Goal: Task Accomplishment & Management: Manage account settings

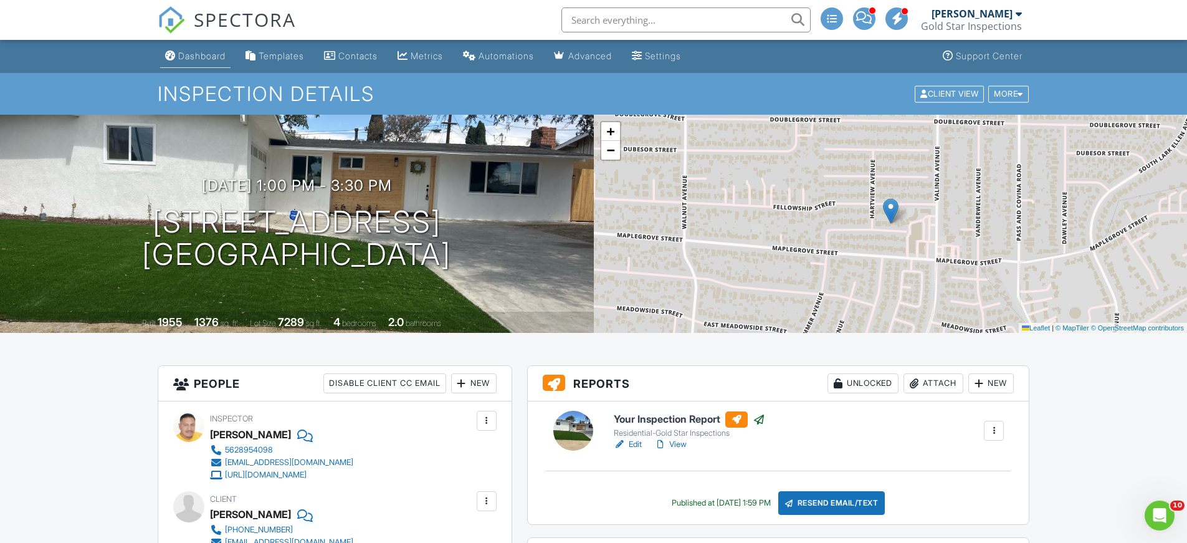
click at [205, 52] on div "Dashboard" at bounding box center [201, 55] width 47 height 11
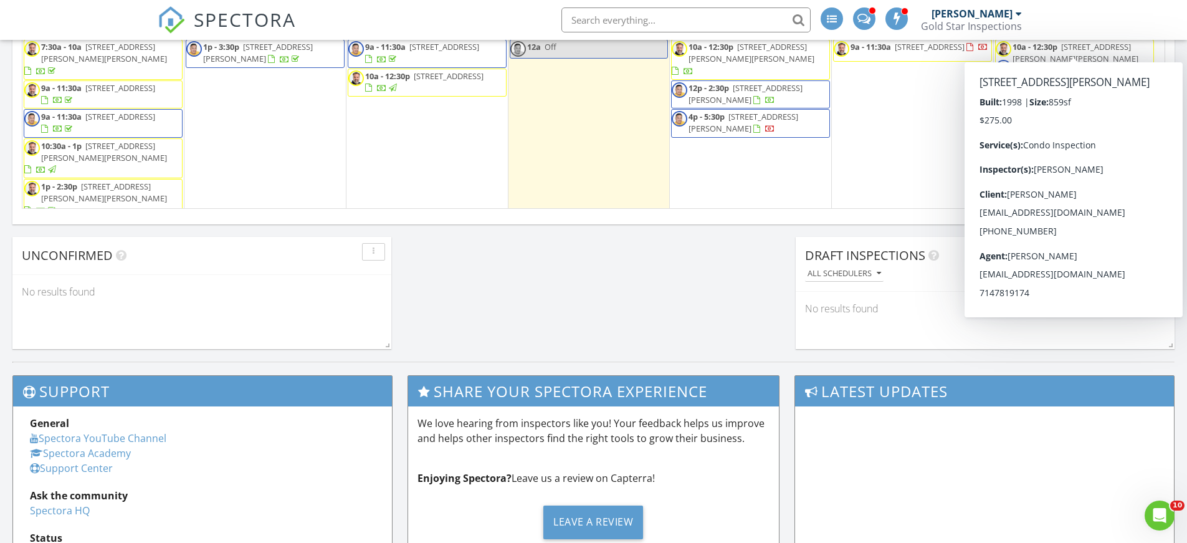
scroll to position [184, 0]
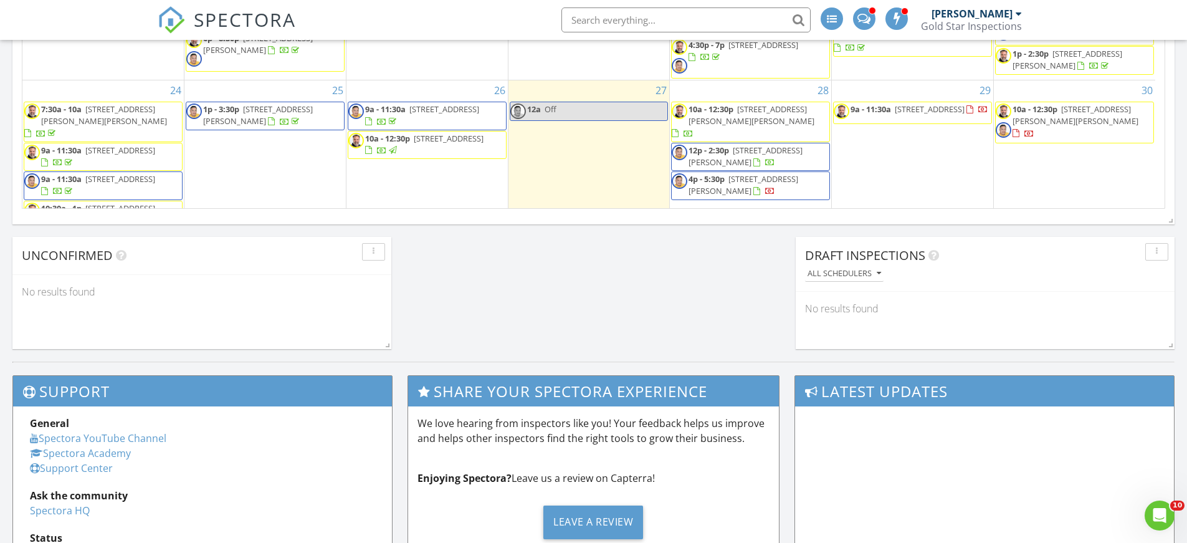
click at [1084, 103] on span "10a - 12:30p 25432 Cole St, Loma Linda 92354" at bounding box center [1074, 121] width 158 height 37
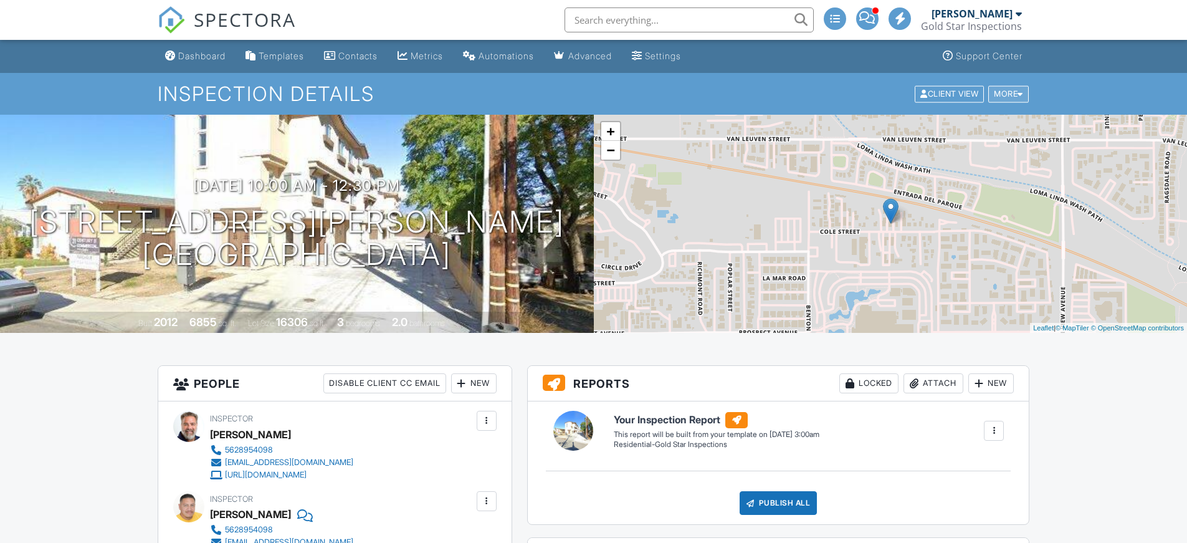
click at [1014, 90] on div "More" at bounding box center [1008, 93] width 40 height 17
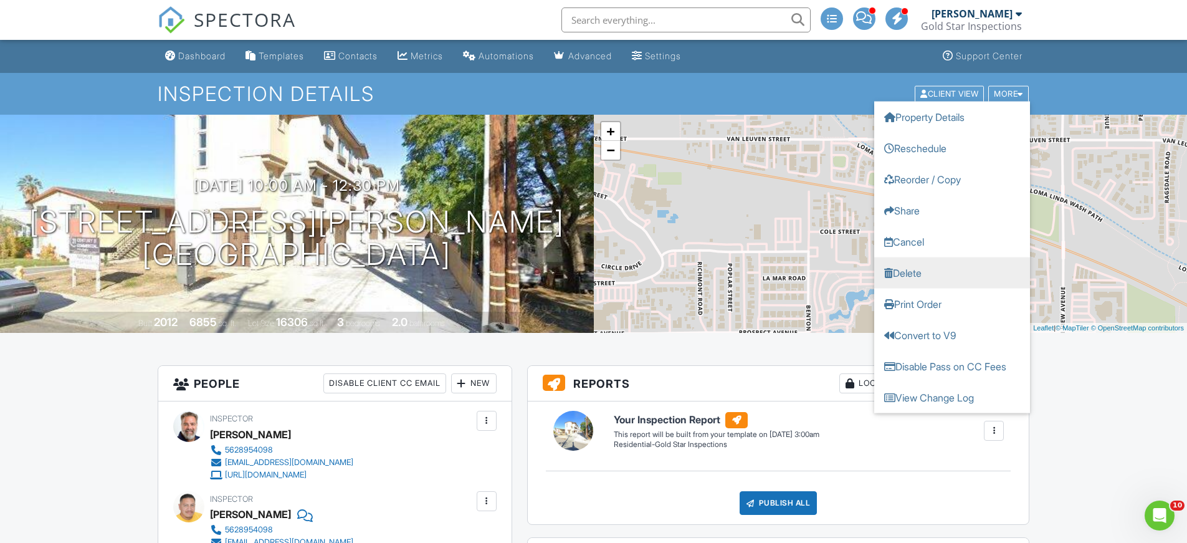
click at [926, 273] on link "Delete" at bounding box center [952, 272] width 156 height 31
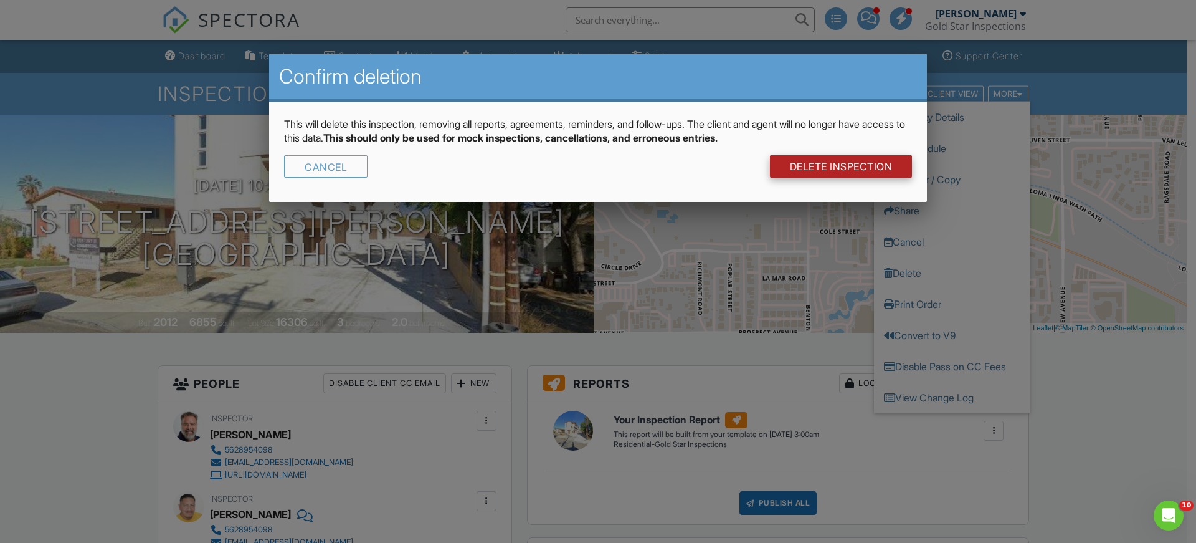
click at [838, 164] on link "DELETE Inspection" at bounding box center [841, 166] width 143 height 22
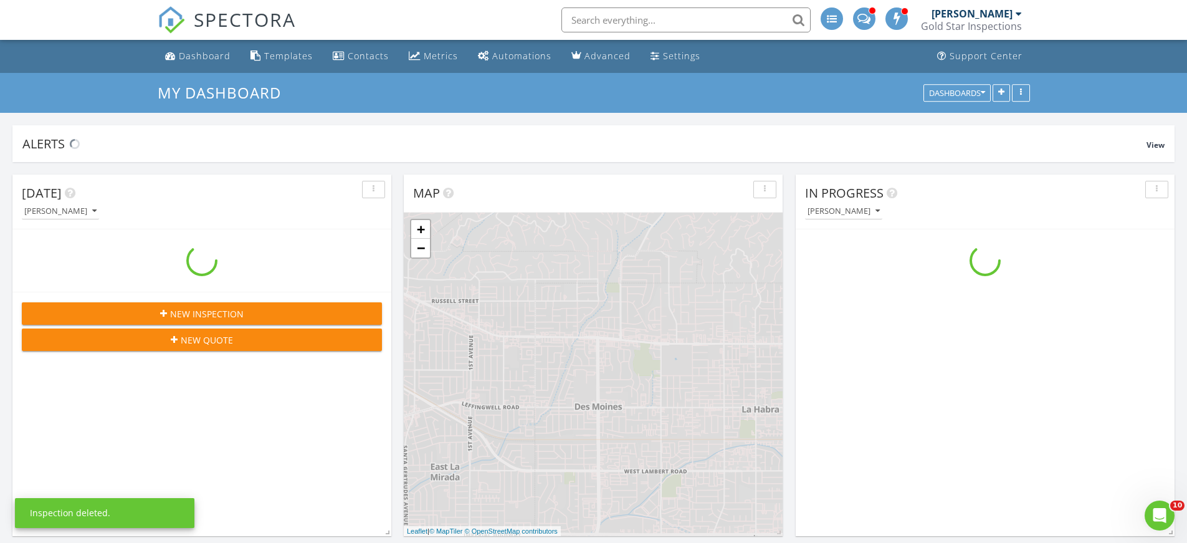
scroll to position [1153, 1206]
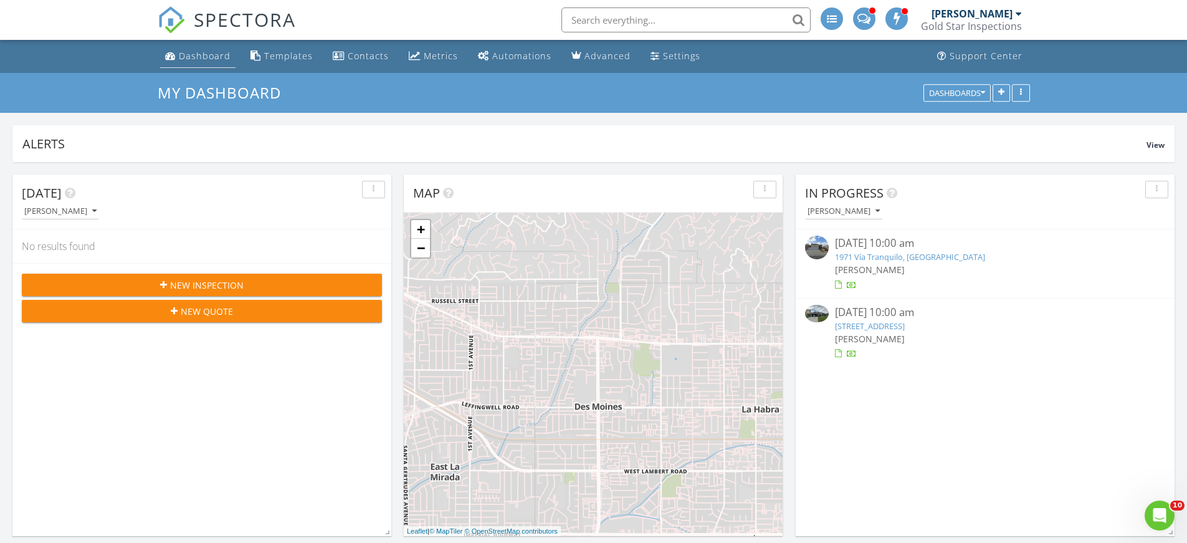
click at [211, 57] on div "Dashboard" at bounding box center [205, 56] width 52 height 12
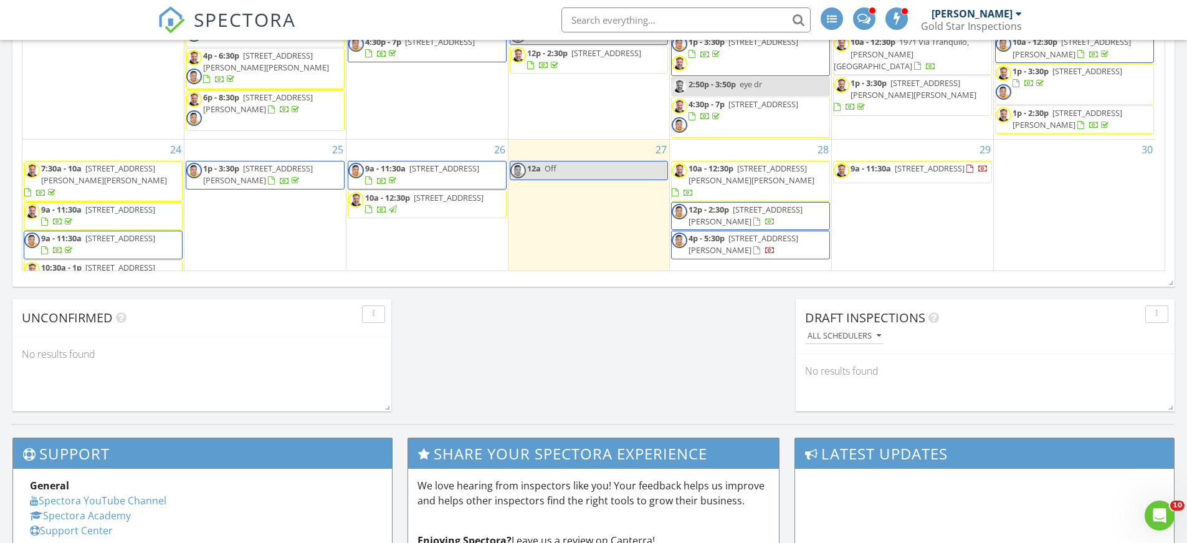
scroll to position [246, 0]
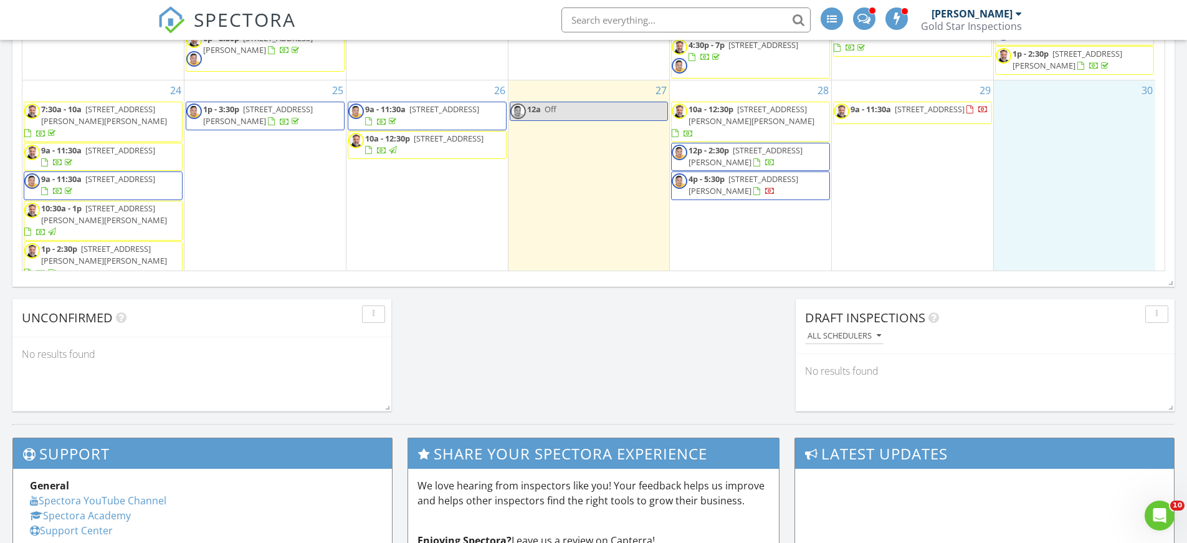
click at [1035, 100] on div "30" at bounding box center [1073, 181] width 161 height 202
click at [1063, 65] on link "Event" at bounding box center [1072, 68] width 64 height 20
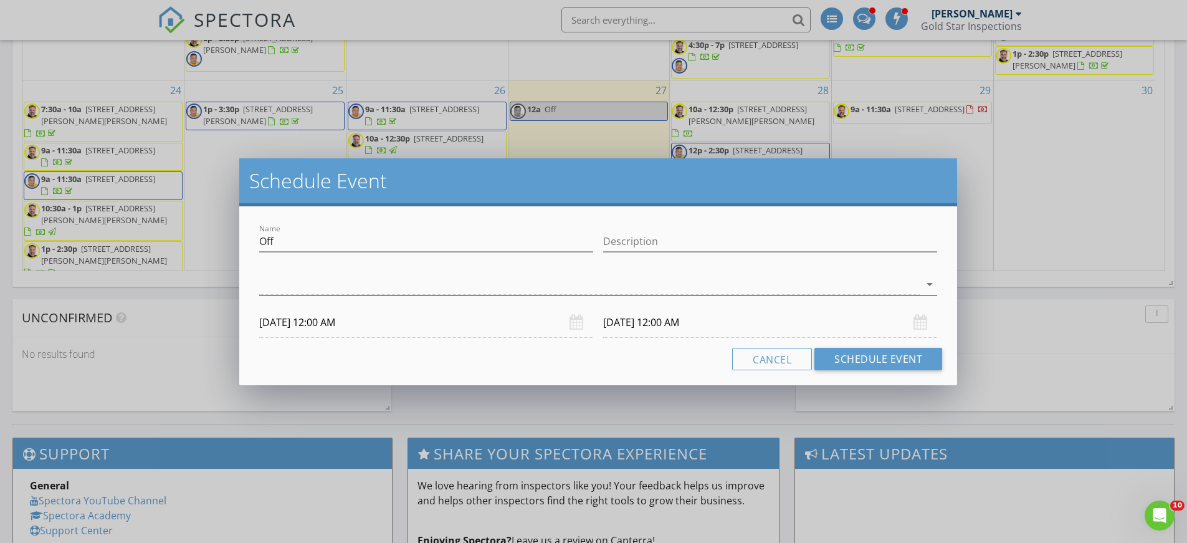
click at [931, 283] on icon "arrow_drop_down" at bounding box center [929, 284] width 15 height 15
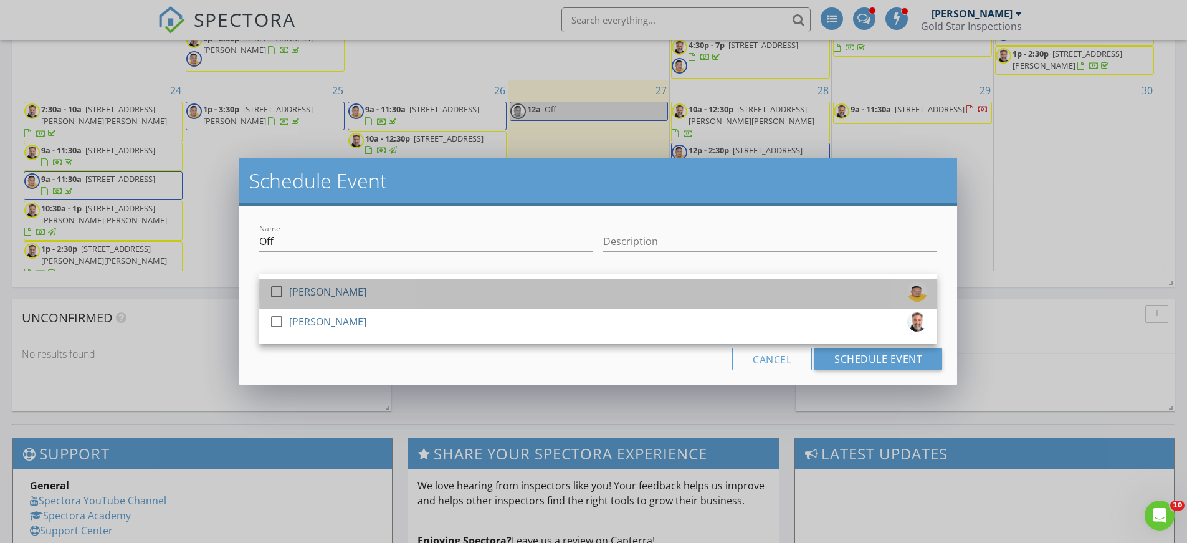
click at [313, 287] on div "[PERSON_NAME]" at bounding box center [327, 292] width 77 height 20
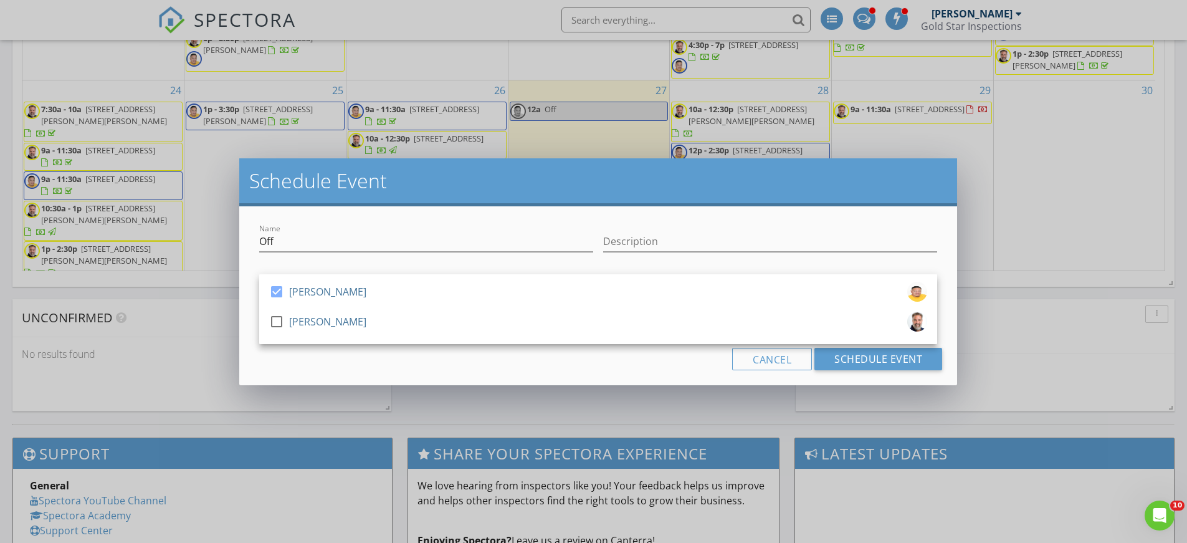
click at [540, 224] on div "Name Off" at bounding box center [426, 244] width 334 height 40
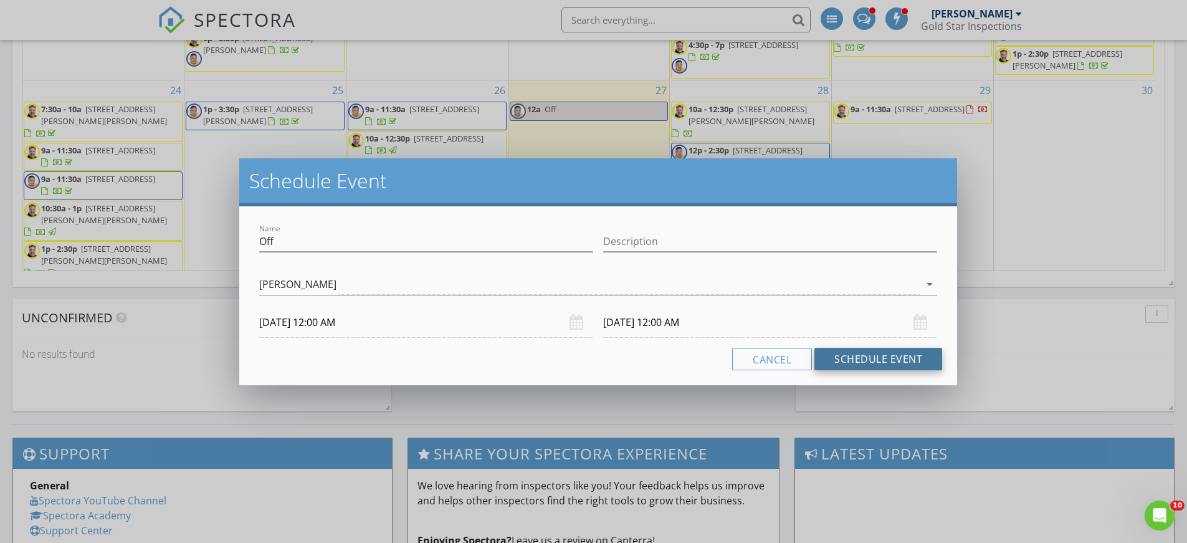
click at [857, 354] on button "Schedule Event" at bounding box center [878, 359] width 128 height 22
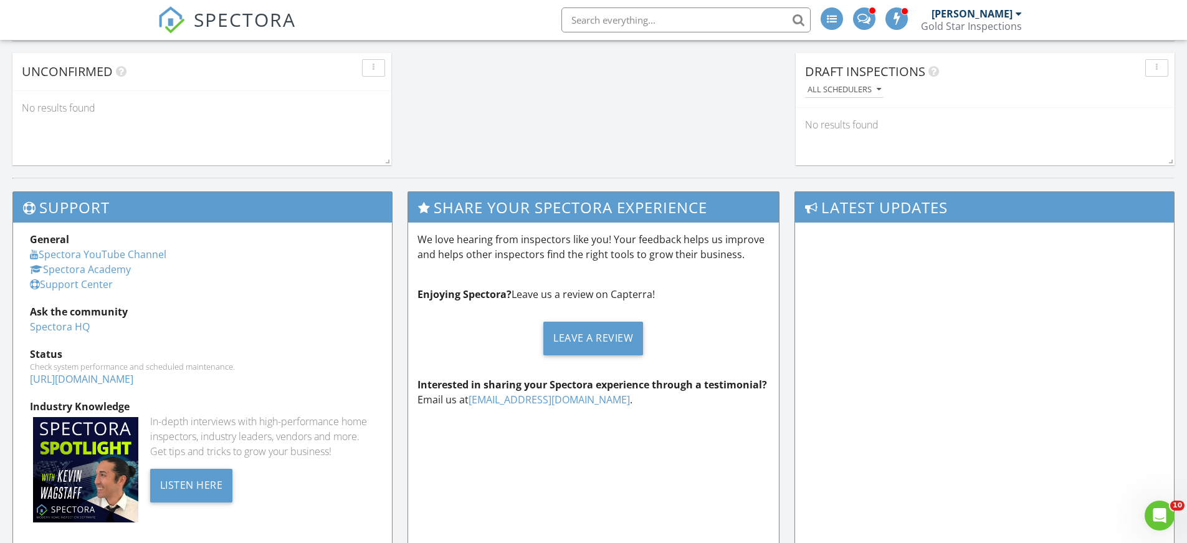
scroll to position [0, 0]
